Goal: Transaction & Acquisition: Purchase product/service

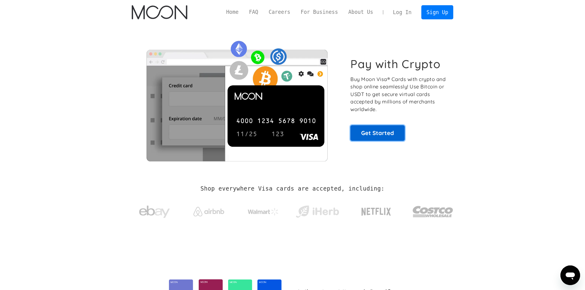
click at [382, 135] on link "Get Started" at bounding box center [378, 132] width 54 height 15
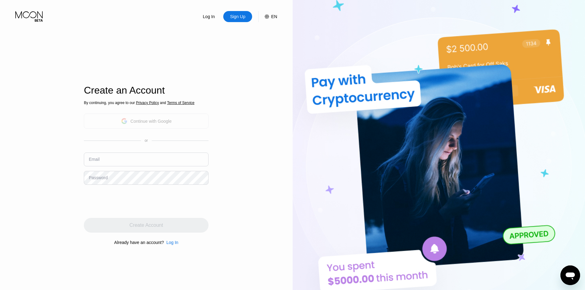
click at [161, 123] on div "Continue with Google" at bounding box center [151, 121] width 41 height 5
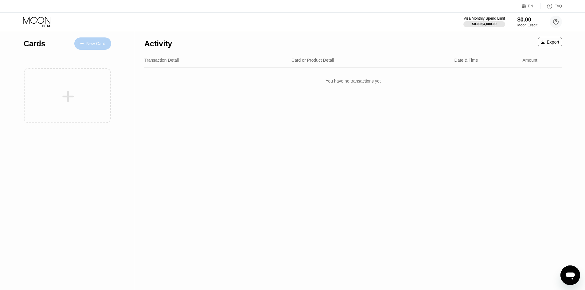
click at [97, 45] on div "New Card" at bounding box center [95, 43] width 19 height 5
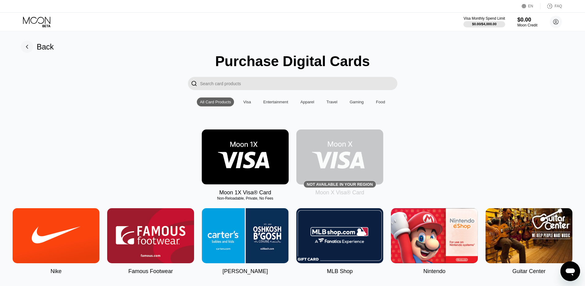
click at [247, 153] on img at bounding box center [245, 156] width 87 height 55
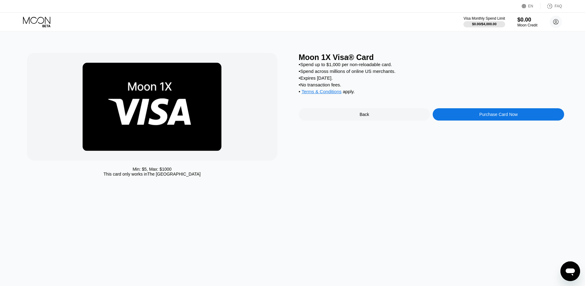
click at [499, 117] on div "Purchase Card Now" at bounding box center [499, 114] width 38 height 5
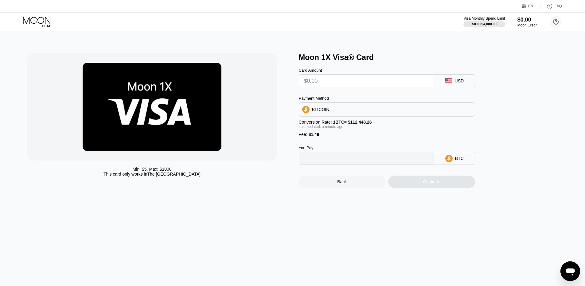
type input "0"
click at [356, 86] on input "text" at bounding box center [366, 81] width 125 height 12
type input "$4"
type input "0.00004883"
type input "0"
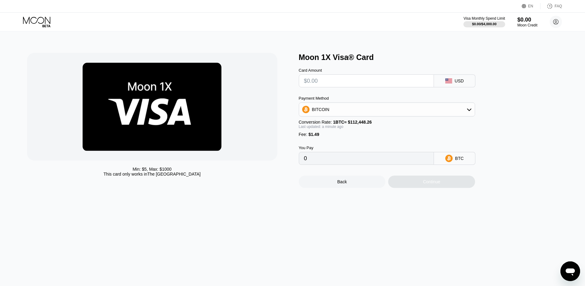
type input "$3"
type input "0.00003993"
type input "$3"
click at [471, 111] on icon at bounding box center [469, 109] width 5 height 5
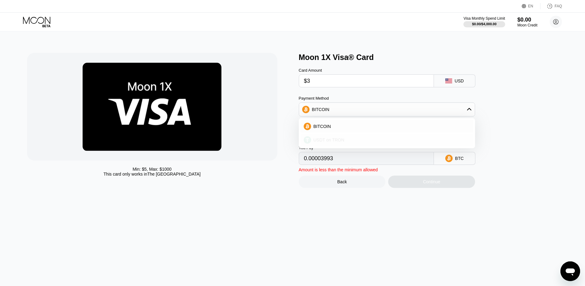
click at [403, 142] on div "USDT on TRON" at bounding box center [390, 139] width 159 height 5
type input "4.54"
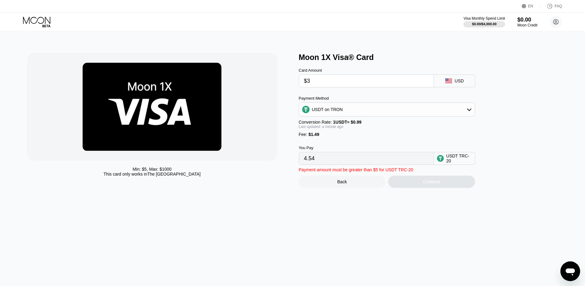
click at [515, 143] on div "Moon 1X Visa® Card Card Amount $3 USD Payment Method USDT on TRON Conversion Ra…" at bounding box center [432, 120] width 266 height 135
click at [323, 83] on input "$3" at bounding box center [366, 81] width 125 height 12
type input "$3.2"
type input "4.74"
type input "$3."
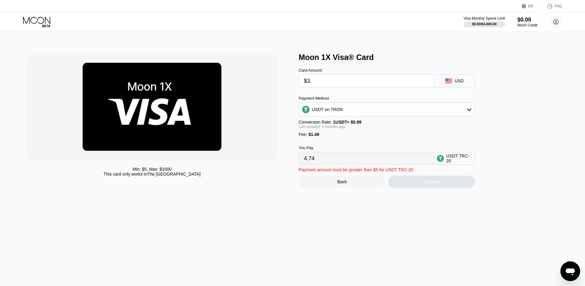
type input "4.54"
type input "$3.5"
type input "5.04"
click at [501, 127] on div "Moon 1X Visa® Card Card Amount $3.5 USD Payment Method USDT on TRON Conversion …" at bounding box center [432, 120] width 266 height 135
click at [512, 142] on div "Moon 1X Visa® Card Card Amount $3.5 USD Payment Method USDT on TRON Conversion …" at bounding box center [432, 120] width 266 height 135
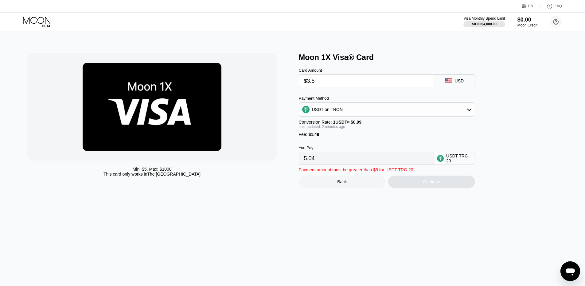
click at [355, 85] on input "$3.5" at bounding box center [366, 81] width 125 height 12
type input "$3."
type input "4.54"
type input "$3"
type input "0.00"
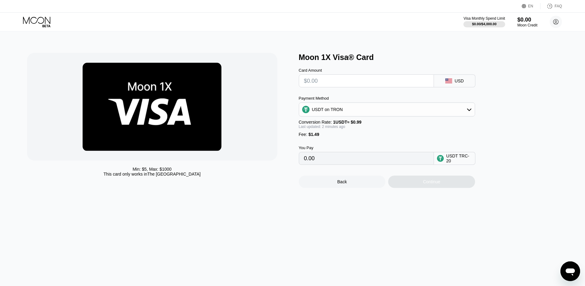
type input "$5"
type input "6.56"
type input "$5"
click at [337, 81] on input "$5" at bounding box center [366, 81] width 125 height 12
type input "0.00"
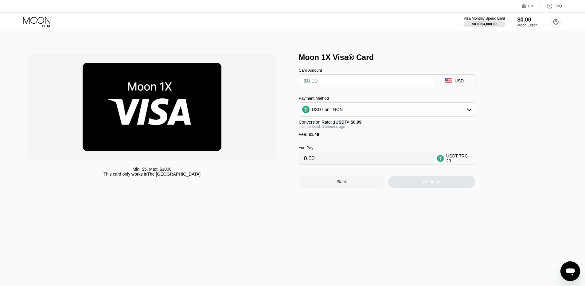
type input "$4"
type input "5.55"
type input "$4"
click at [518, 117] on div "Moon 1X Visa® Card Card Amount $4 USD Payment Method USDT on TRON Conversion Ra…" at bounding box center [432, 120] width 266 height 135
click at [340, 84] on input "$4" at bounding box center [366, 81] width 125 height 12
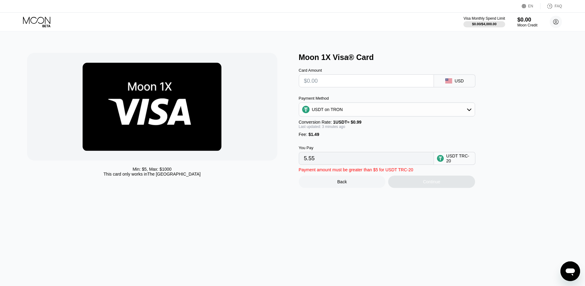
type input "0.00"
type input "$5"
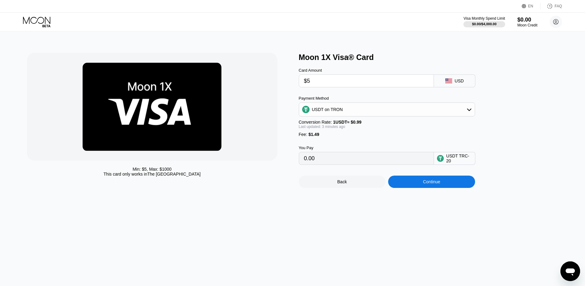
type input "6.56"
type input "$5"
click at [560, 126] on div "Moon 1X Visa® Card Card Amount $5 USD Payment Method USDT on TRON Conversion Ra…" at bounding box center [432, 120] width 266 height 135
click at [435, 184] on div "Continue" at bounding box center [431, 181] width 17 height 5
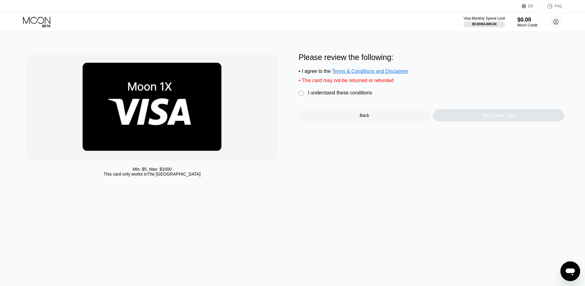
click at [302, 95] on div "" at bounding box center [302, 93] width 6 height 6
click at [488, 118] on div "Yes, Create Card" at bounding box center [499, 115] width 33 height 5
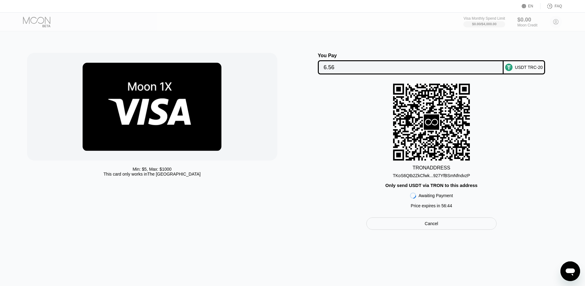
click at [423, 169] on div "TRON ADDRESS" at bounding box center [432, 168] width 38 height 6
click at [432, 120] on icon at bounding box center [431, 121] width 15 height 15
click at [410, 178] on div "TKoS6Qtb2ZkCfwk...927YfBSmNfndvzP" at bounding box center [431, 175] width 77 height 5
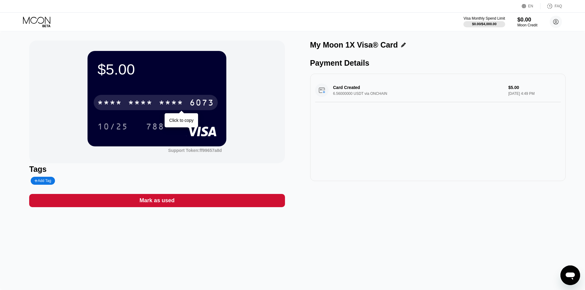
click at [193, 106] on div "6073" at bounding box center [202, 104] width 25 height 10
